Goal: Navigation & Orientation: Find specific page/section

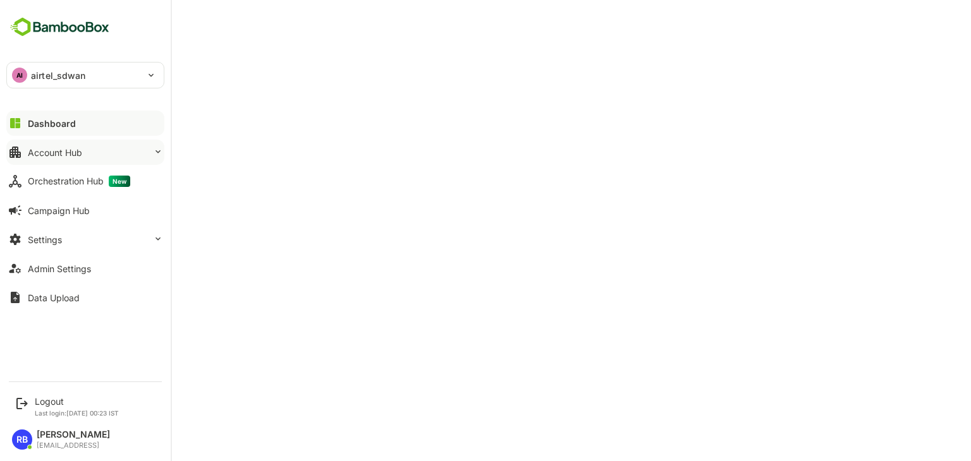
click at [118, 149] on button "Account Hub" at bounding box center [85, 152] width 158 height 25
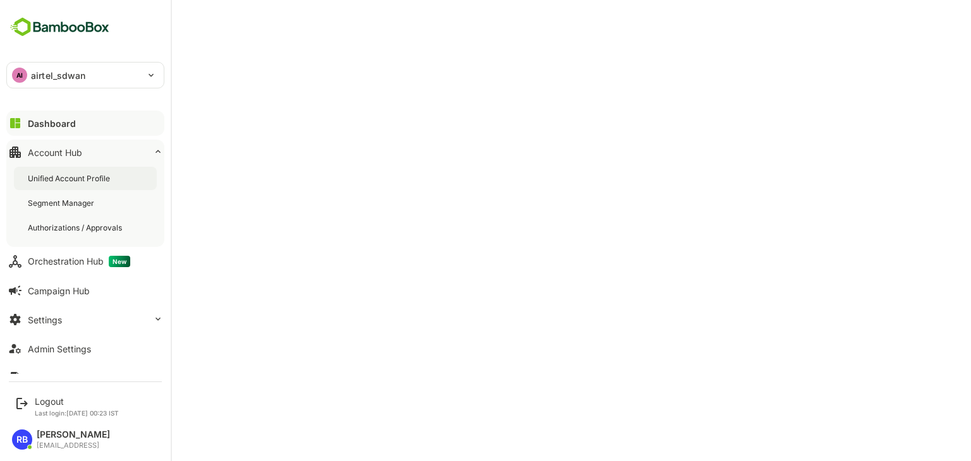
click at [116, 173] on div "Unified Account Profile" at bounding box center [85, 178] width 143 height 23
click at [85, 124] on button "Dashboard" at bounding box center [85, 123] width 158 height 25
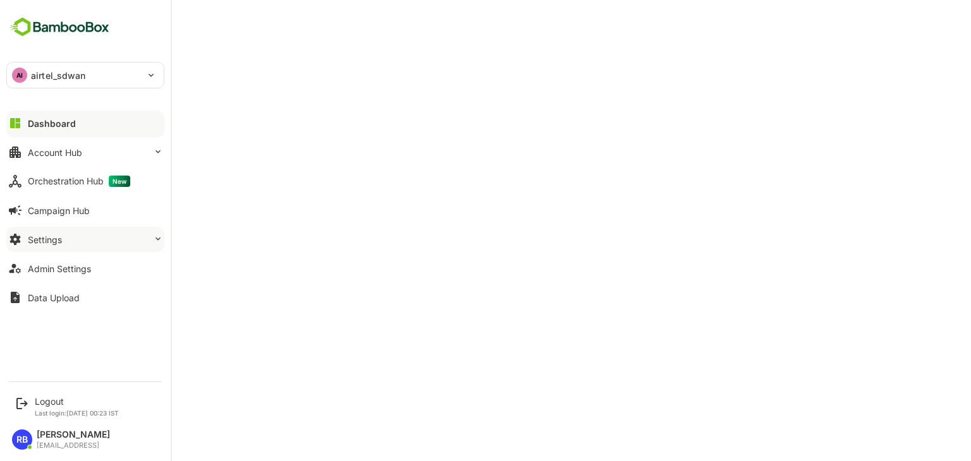
click at [109, 243] on button "Settings" at bounding box center [85, 239] width 158 height 25
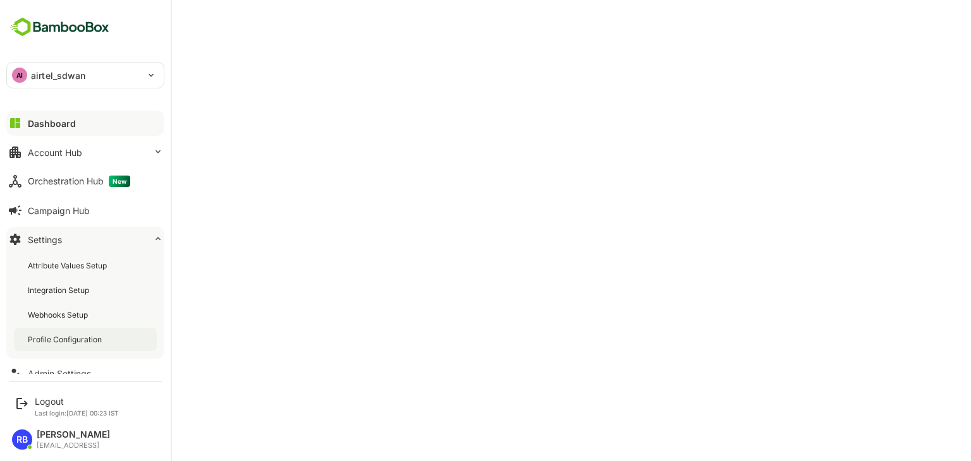
click at [99, 333] on div "Profile Configuration" at bounding box center [85, 339] width 143 height 23
click at [64, 123] on div "Dashboard" at bounding box center [50, 123] width 45 height 11
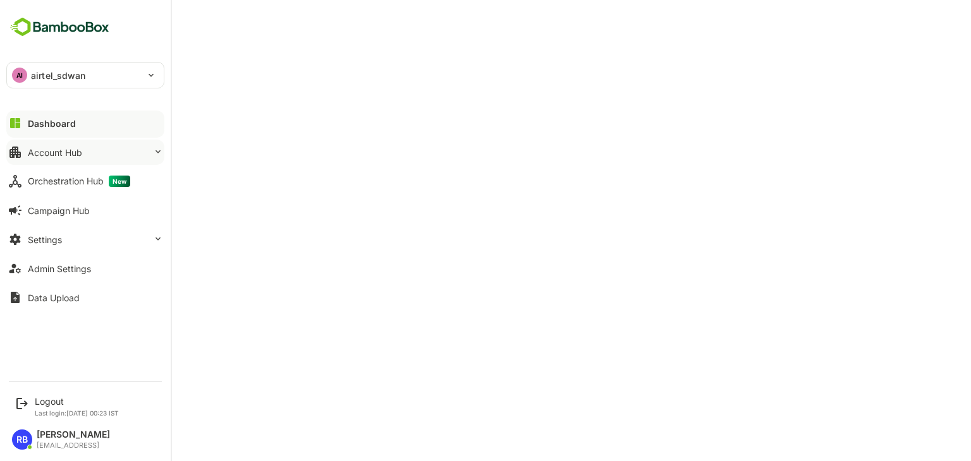
click at [84, 147] on button "Account Hub" at bounding box center [85, 152] width 158 height 25
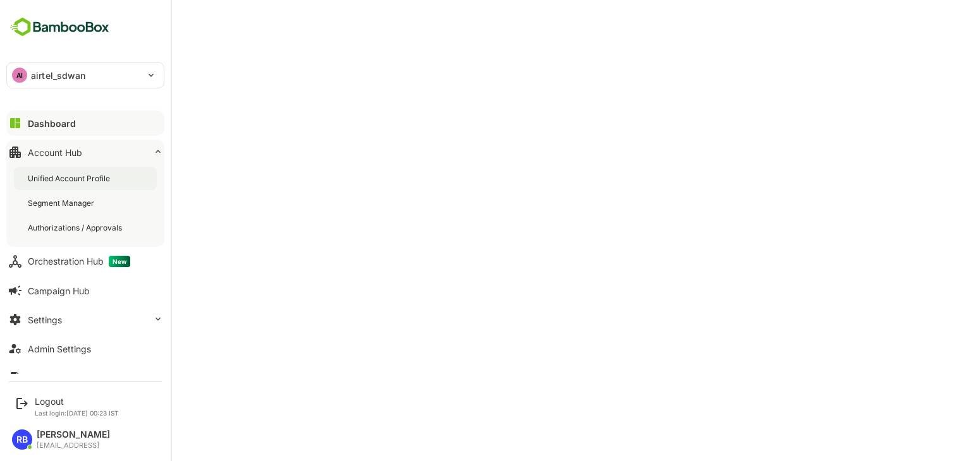
click at [82, 179] on div "Unified Account Profile" at bounding box center [70, 178] width 85 height 11
click at [74, 73] on p "airtel_sdwan" at bounding box center [58, 75] width 55 height 13
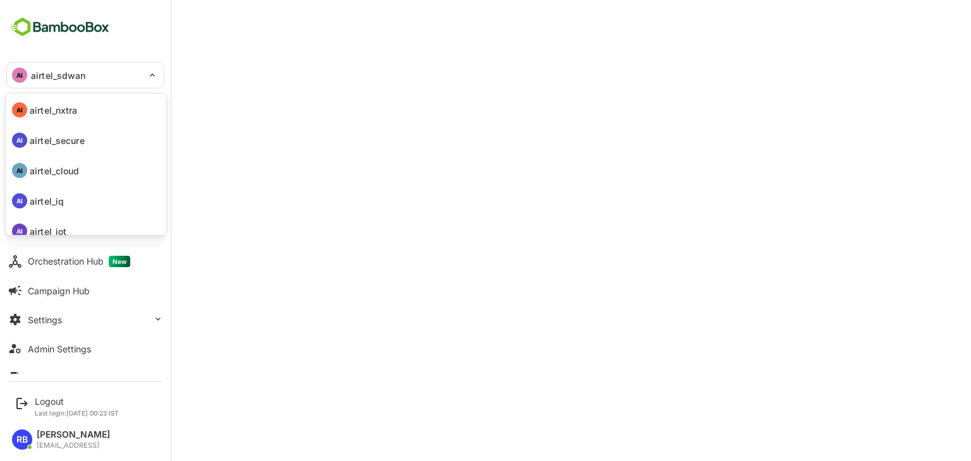
scroll to position [97, 0]
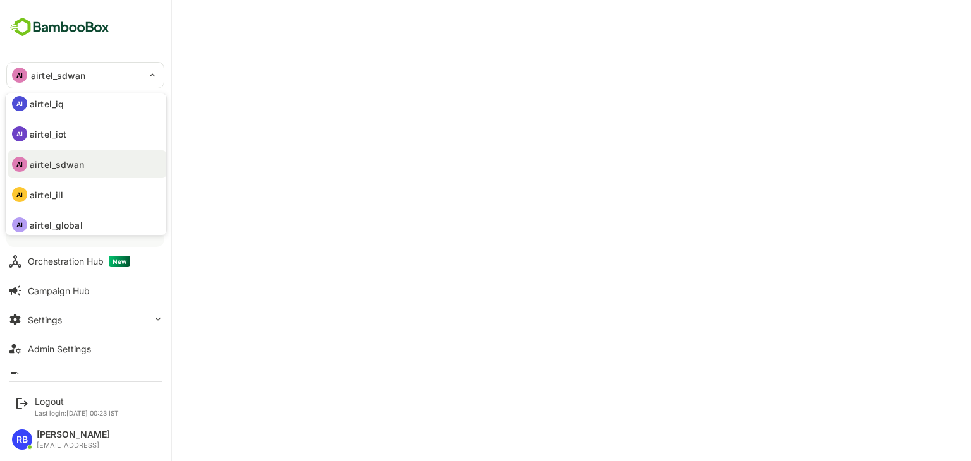
click at [379, 45] on div at bounding box center [485, 230] width 971 height 461
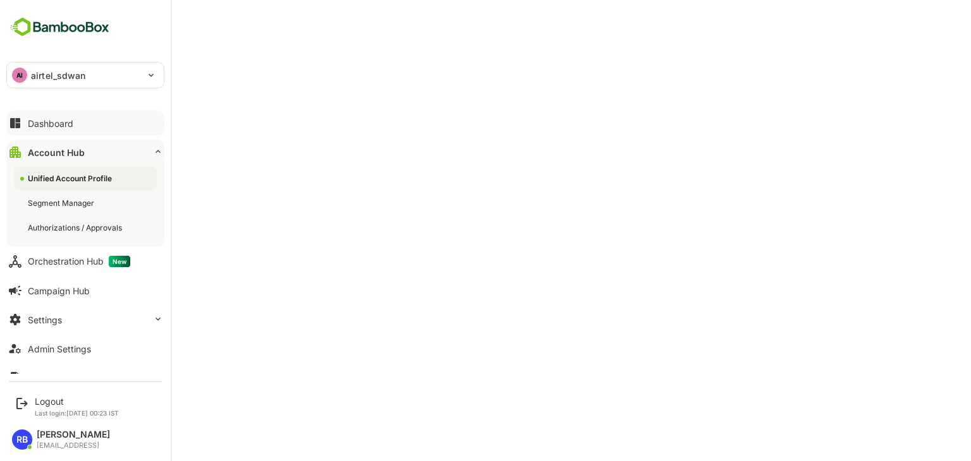
click at [81, 124] on button "Dashboard" at bounding box center [85, 123] width 158 height 25
